Goal: Information Seeking & Learning: Learn about a topic

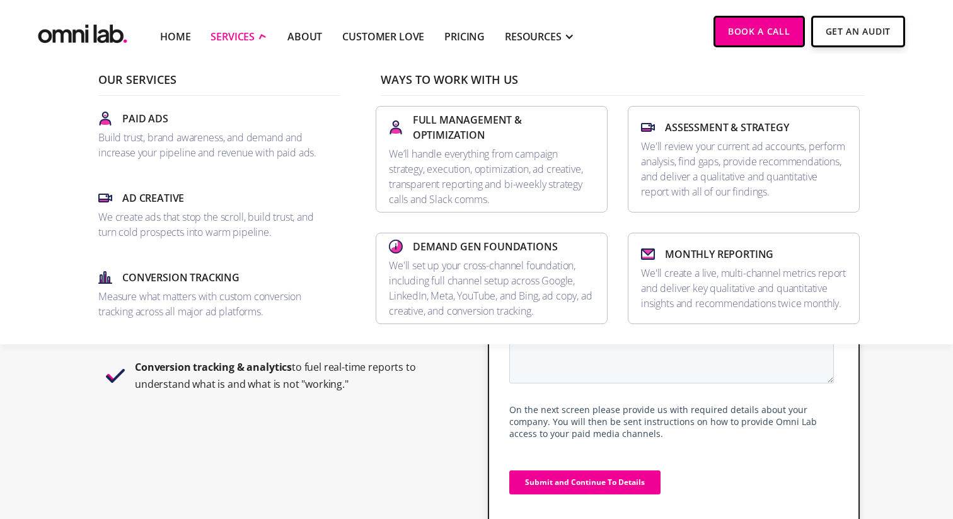
click at [219, 38] on div "SERVICES" at bounding box center [233, 36] width 44 height 15
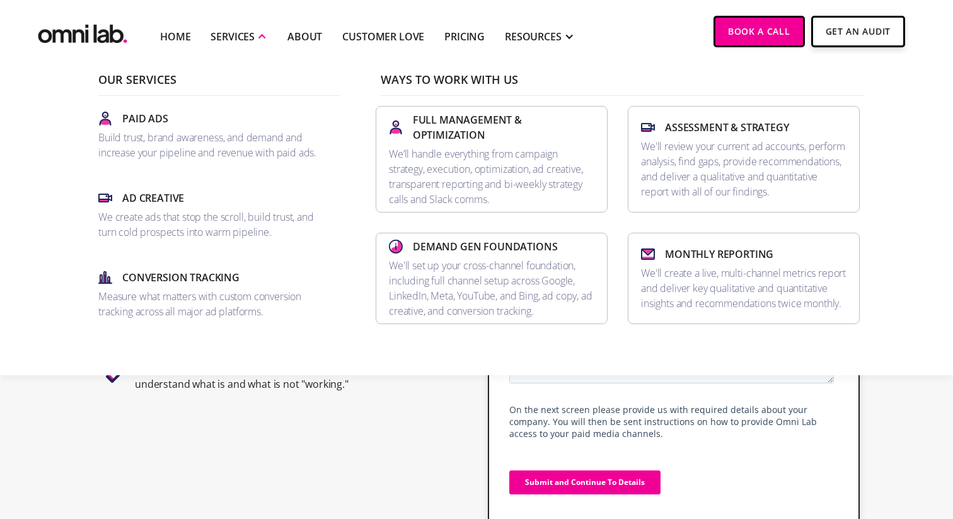
click at [402, 79] on p "Ways To Work With Us" at bounding box center [623, 85] width 484 height 22
click at [257, 86] on p "Our Services" at bounding box center [219, 85] width 242 height 22
click at [256, 84] on p "Our Services" at bounding box center [219, 85] width 242 height 22
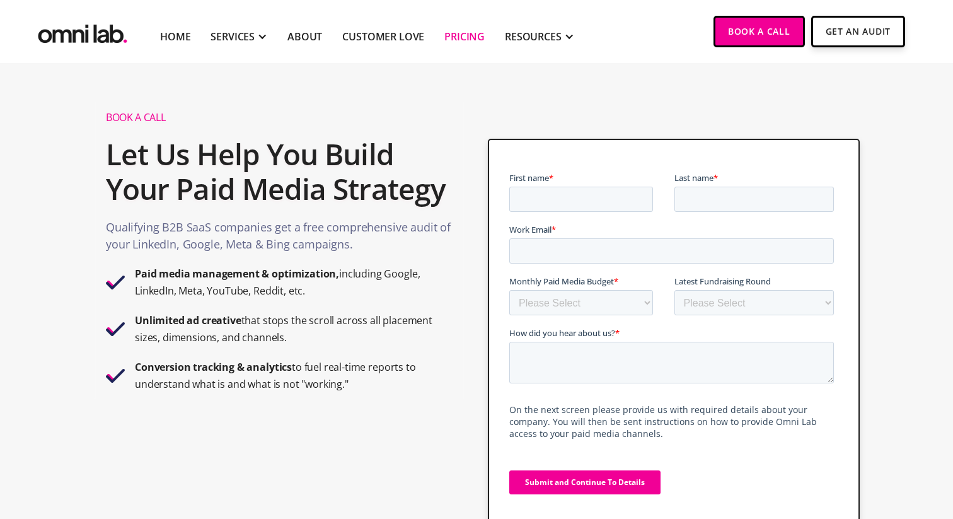
click at [453, 43] on link "Pricing" at bounding box center [464, 36] width 40 height 15
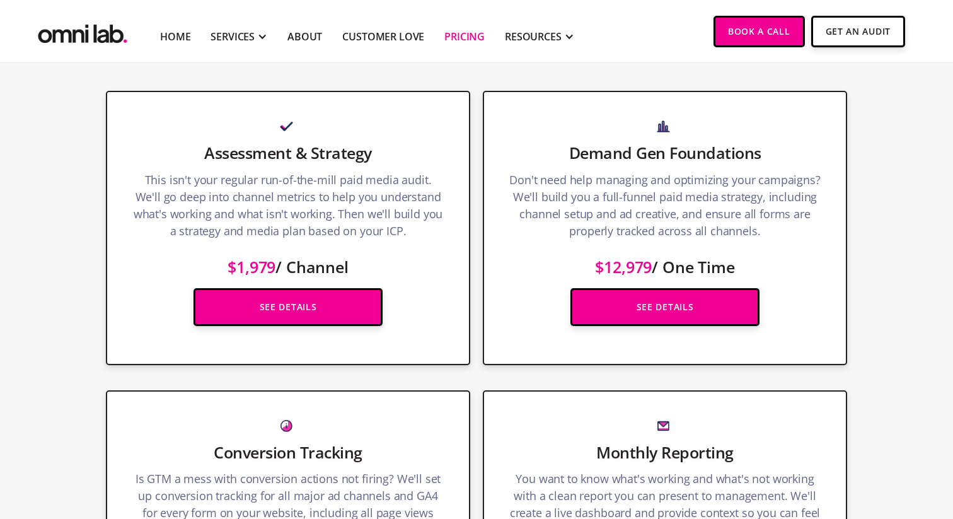
scroll to position [1660, 0]
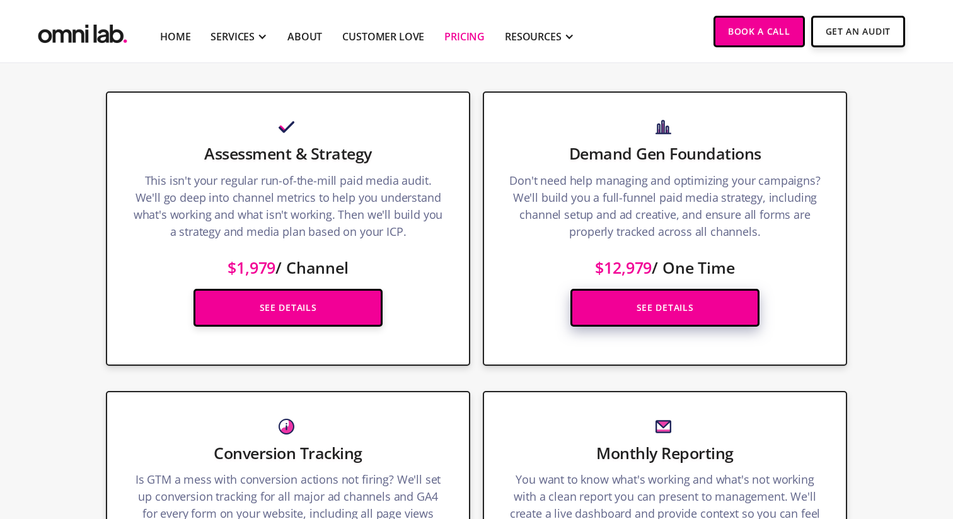
click at [635, 291] on link "See Details" at bounding box center [664, 308] width 189 height 38
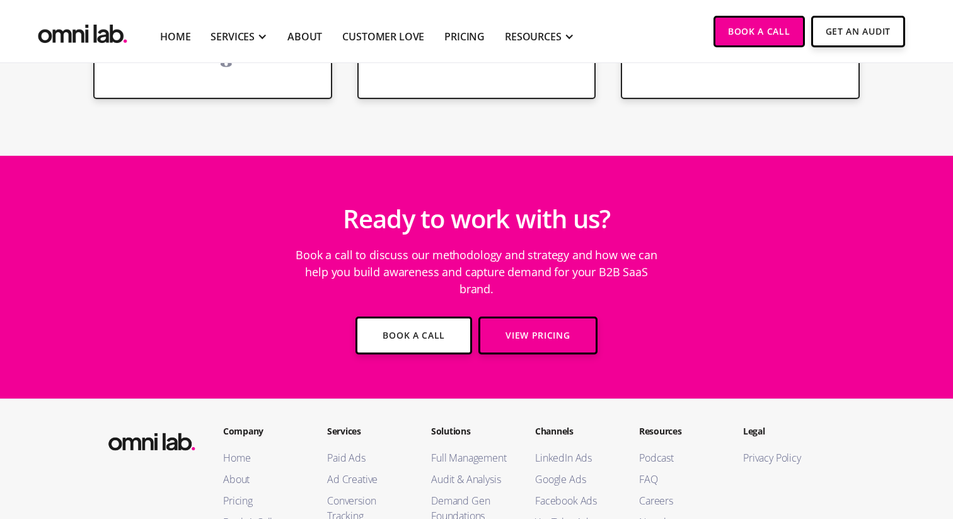
scroll to position [4095, 0]
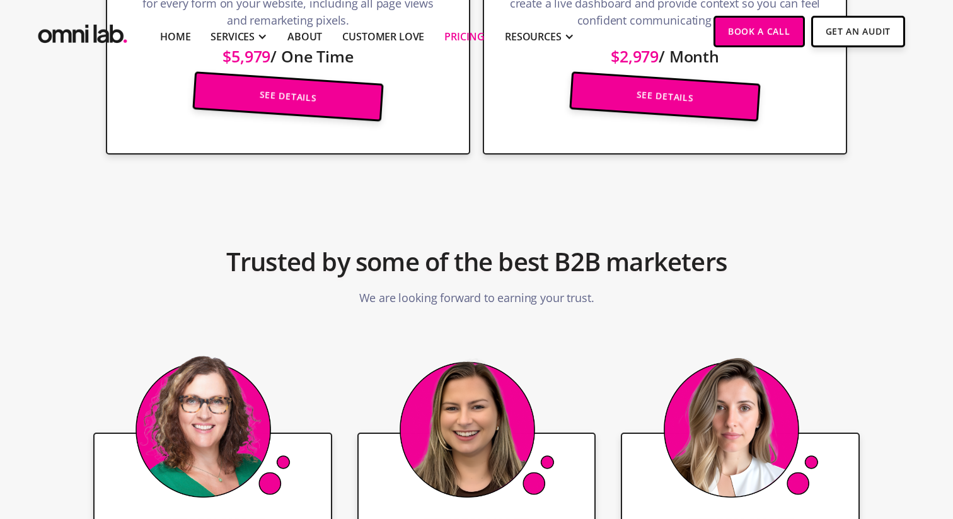
scroll to position [2190, 0]
